Goal: Task Accomplishment & Management: Use online tool/utility

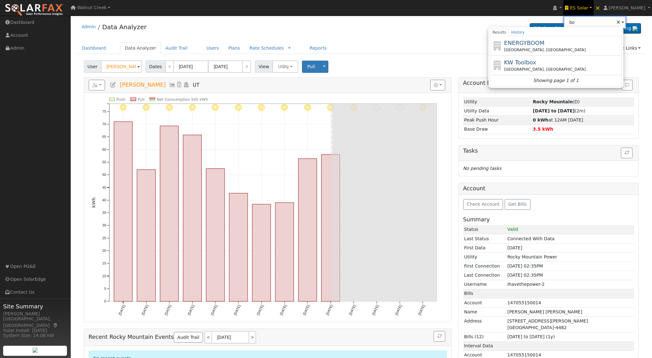
type input "b"
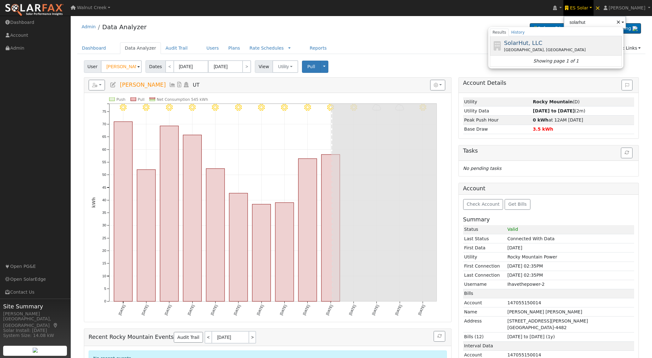
click at [542, 44] on span "SolarHut, LLC" at bounding box center [523, 43] width 38 height 7
type input "SolarHut, LLC"
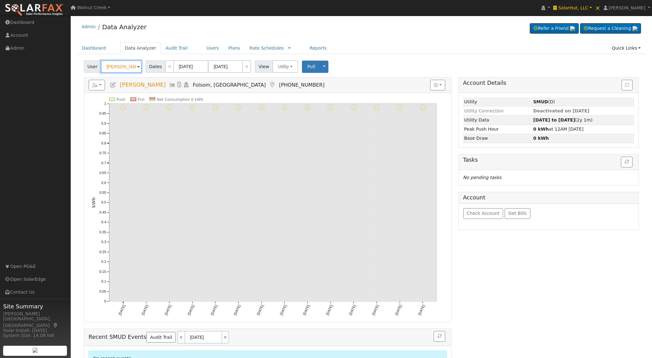
click at [96, 68] on span "User" at bounding box center [92, 66] width 17 height 13
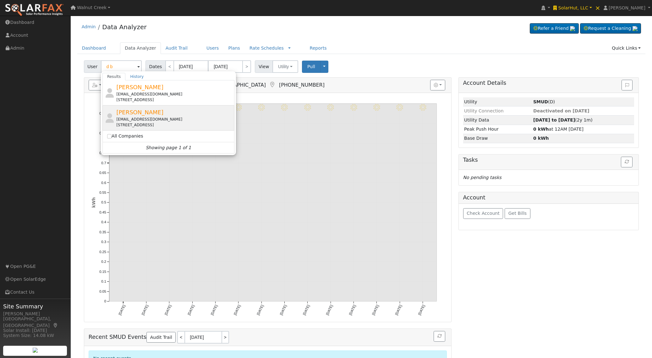
click at [170, 112] on div "Denise Boyd ddolcini@yahoo.com 103 Demurrage Way, Folsom, CA 95630" at bounding box center [174, 118] width 117 height 20
type input "Denise Boyd"
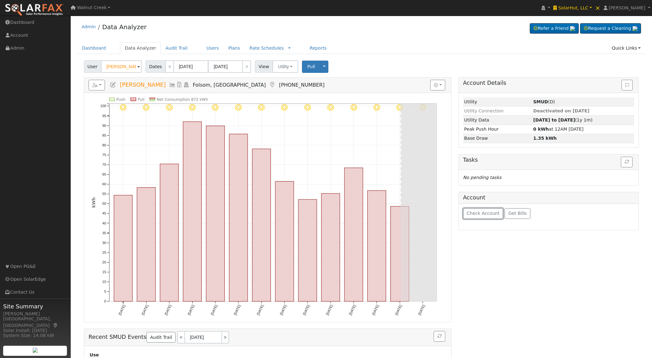
click at [487, 215] on span "Check Account" at bounding box center [482, 213] width 33 height 5
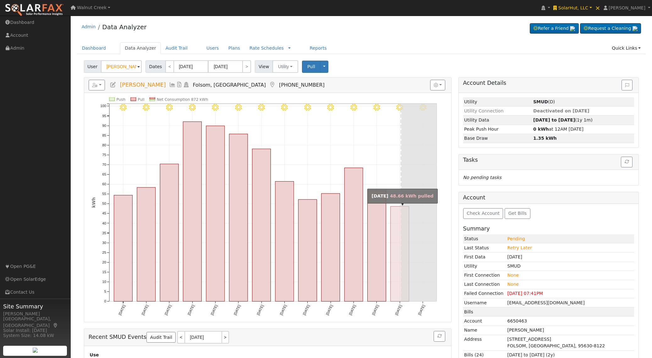
click at [395, 228] on rect "onclick=""" at bounding box center [399, 253] width 19 height 95
type input "[DATE]"
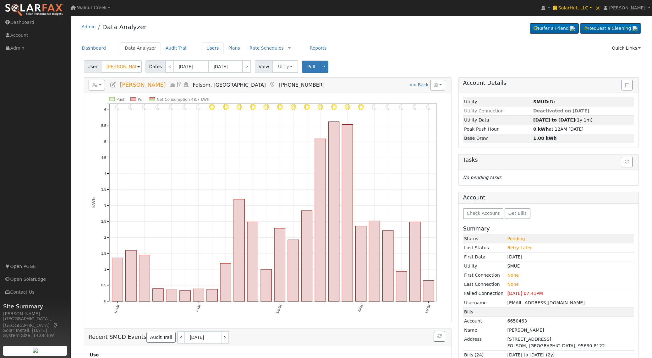
click at [208, 47] on link "Users" at bounding box center [213, 48] width 22 height 12
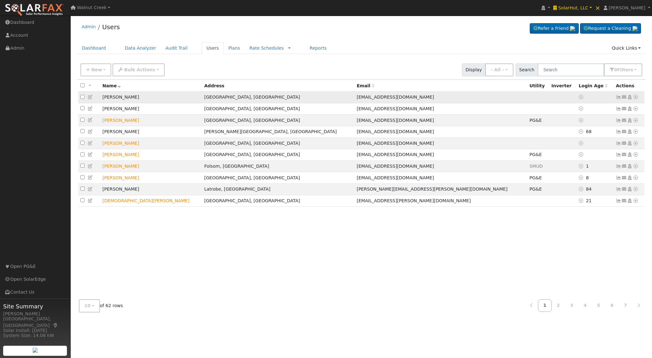
click at [635, 99] on icon at bounding box center [636, 97] width 6 height 4
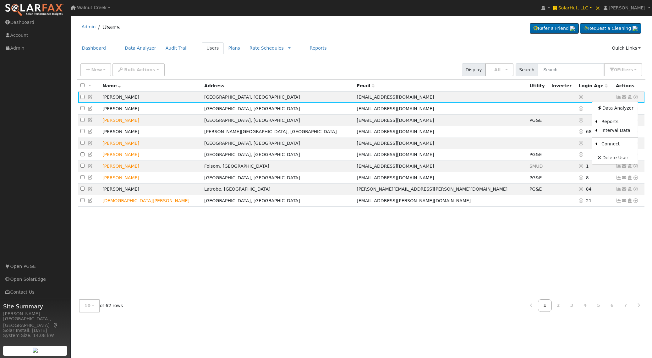
click at [371, 298] on div "10 10 25 50 100 of 62 rows 1 2 3 4 5 6 7" at bounding box center [361, 306] width 568 height 22
